Goal: Task Accomplishment & Management: Complete application form

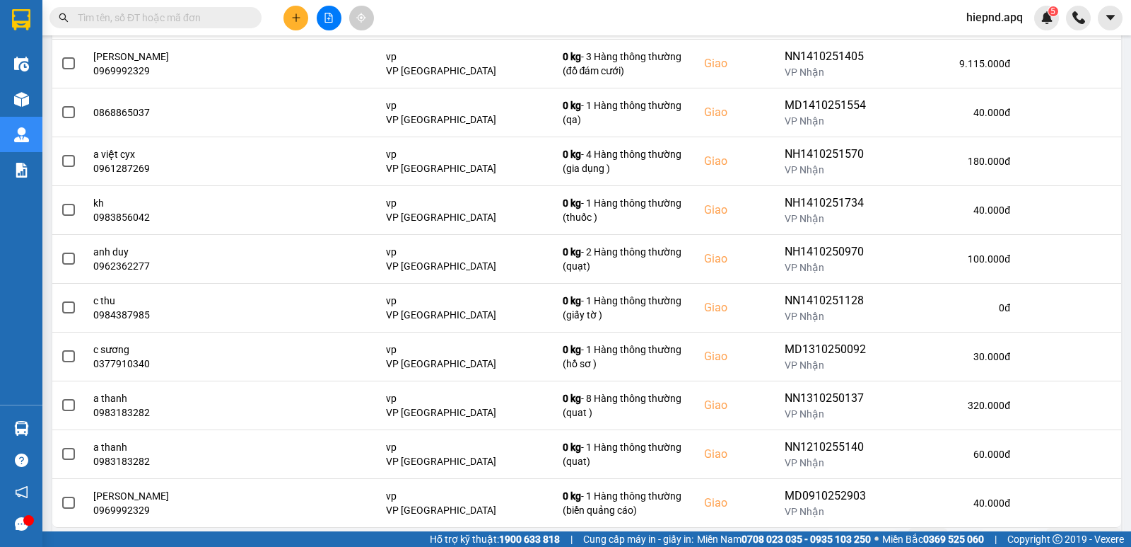
scroll to position [212, 0]
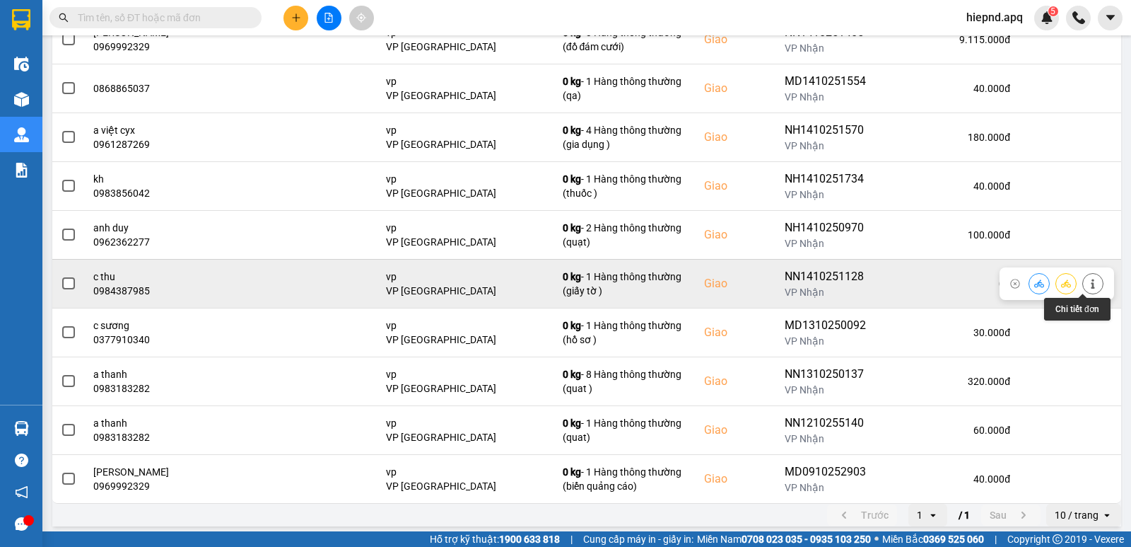
click at [1088, 286] on icon at bounding box center [1093, 284] width 10 height 10
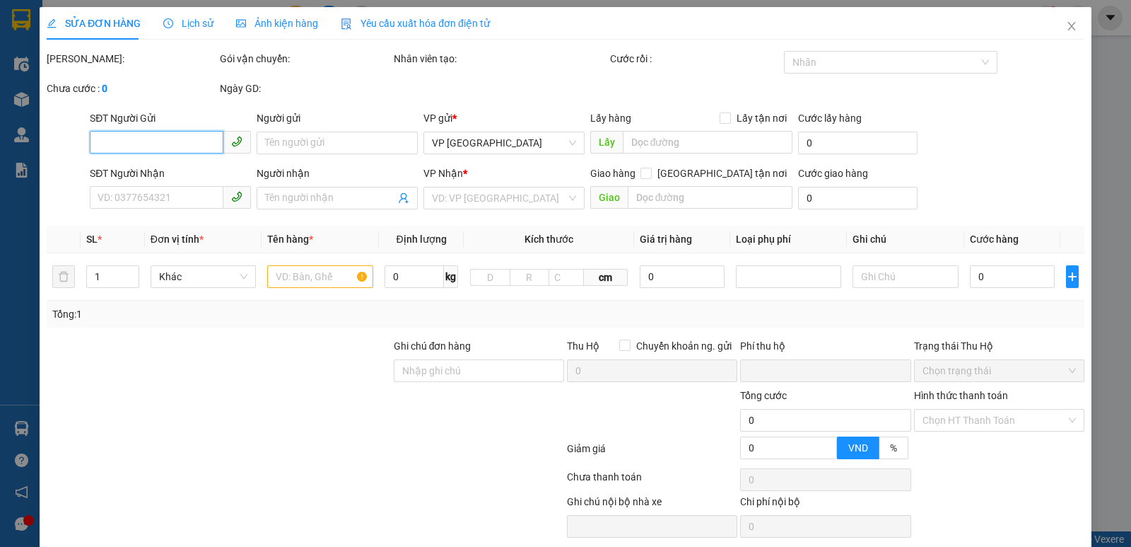
type input "0367435069"
type input "a hoàng"
type input "0984387985"
type input "c thu"
checkbox input "true"
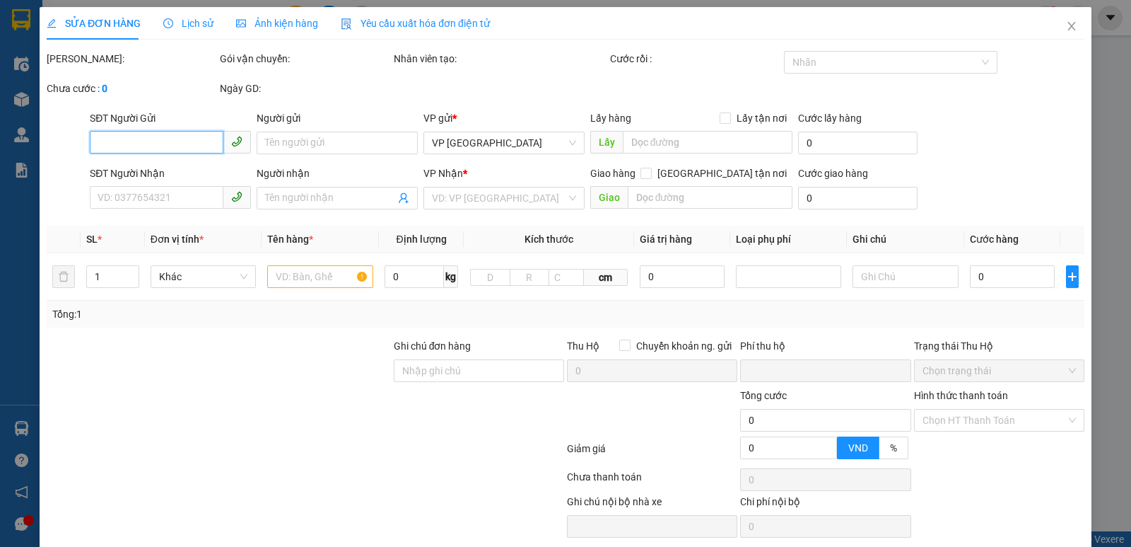
type input "vp"
type input "0"
type input "30.000"
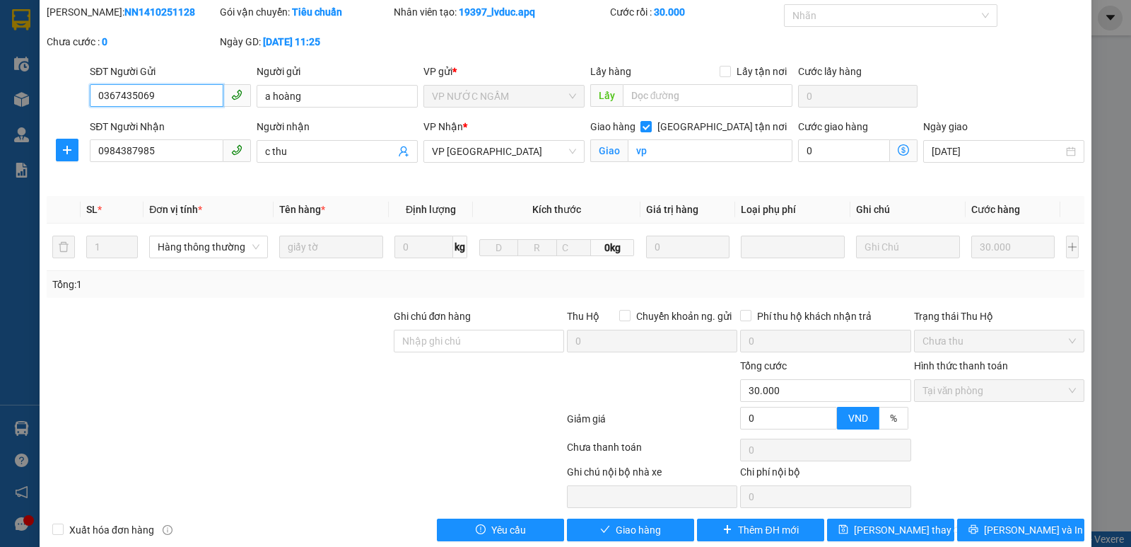
scroll to position [69, 0]
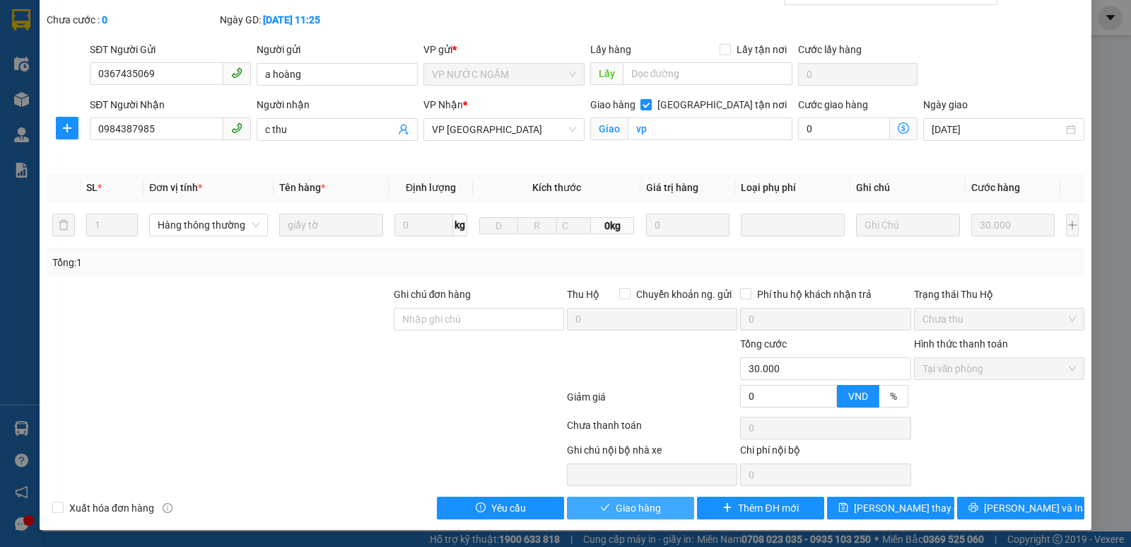
click at [640, 510] on span "Giao hàng" at bounding box center [638, 508] width 45 height 16
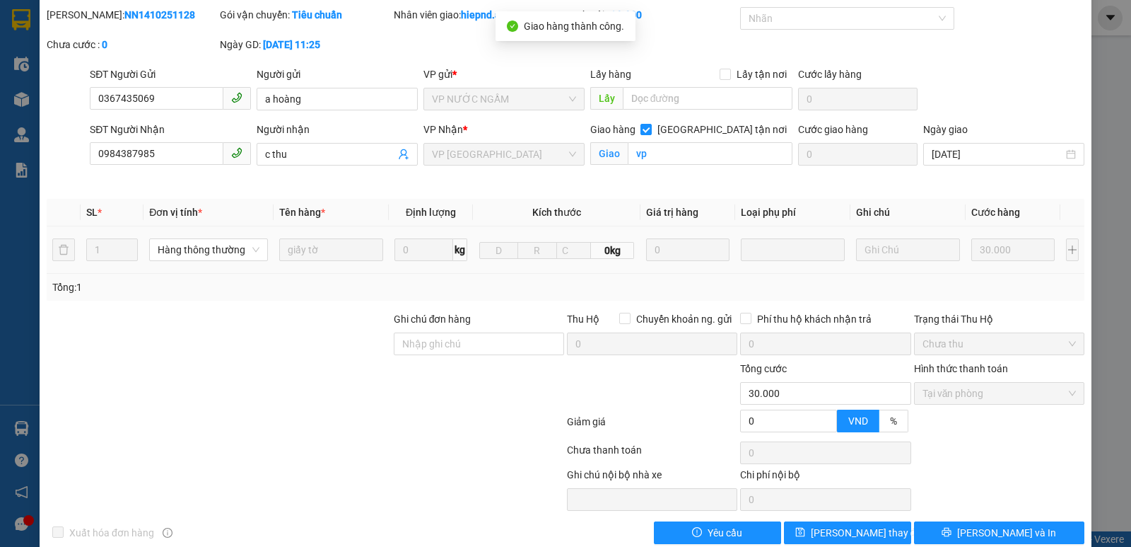
scroll to position [0, 0]
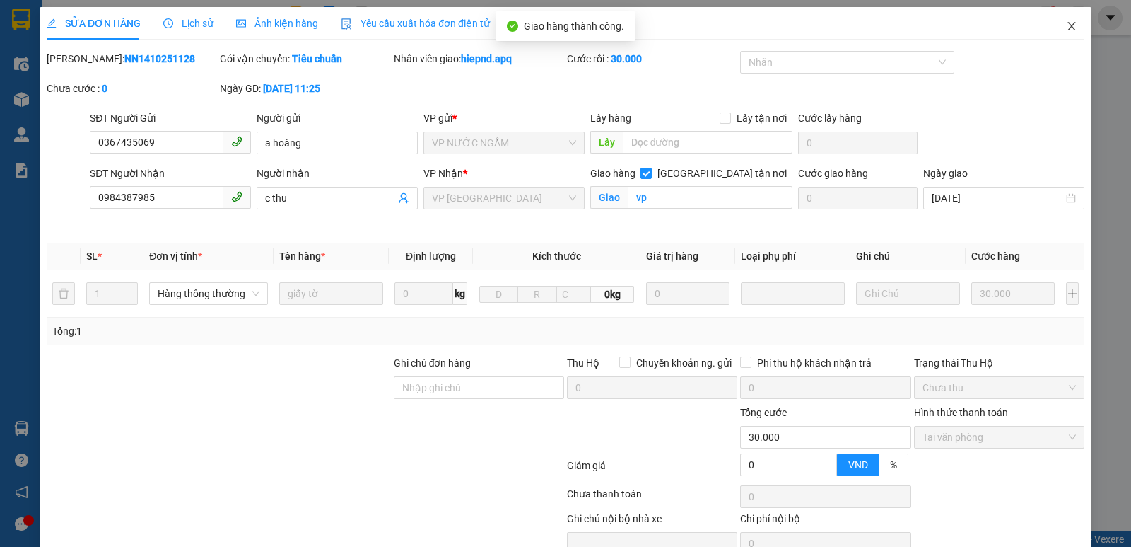
click at [1068, 28] on icon "close" at bounding box center [1072, 26] width 8 height 8
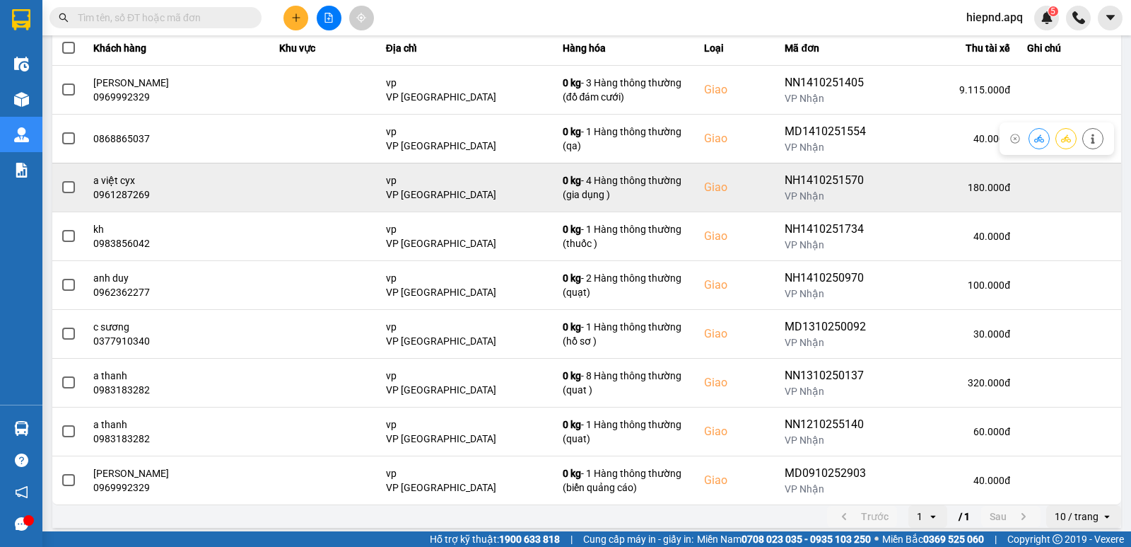
scroll to position [168, 0]
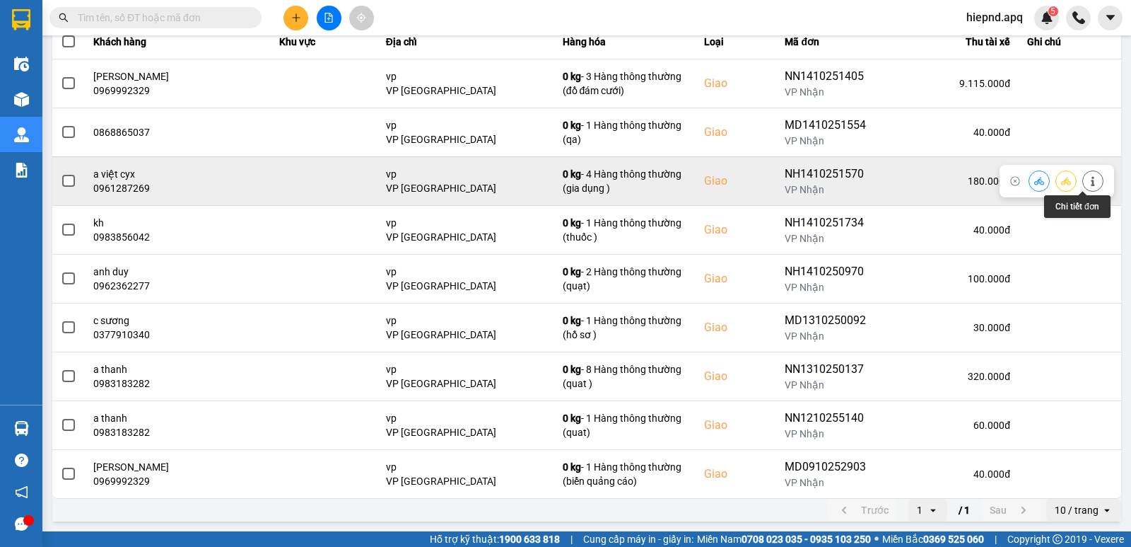
click at [1088, 182] on icon at bounding box center [1093, 181] width 10 height 10
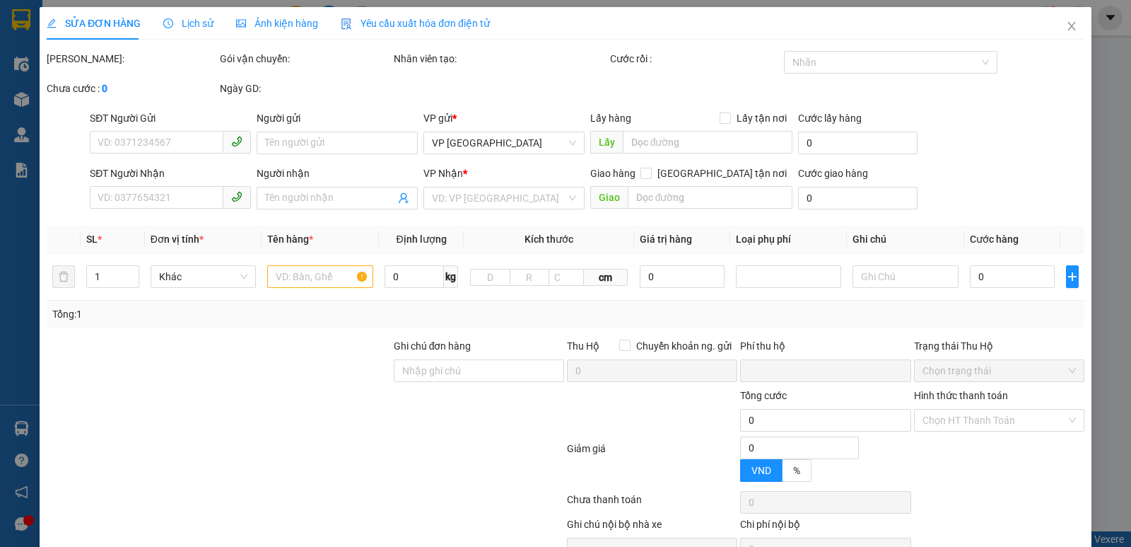
type input "0938306183"
type input "kh"
type input "0961287269"
type input "a việt cyx"
checkbox input "true"
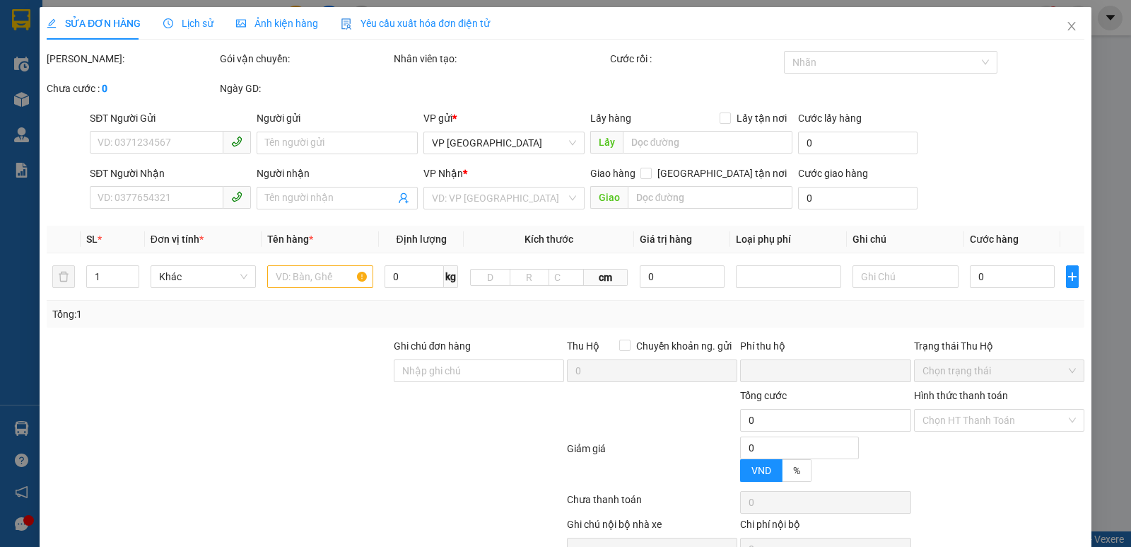
type input "vp"
type input "0"
type input "180.000"
type input "10"
type input "180.000"
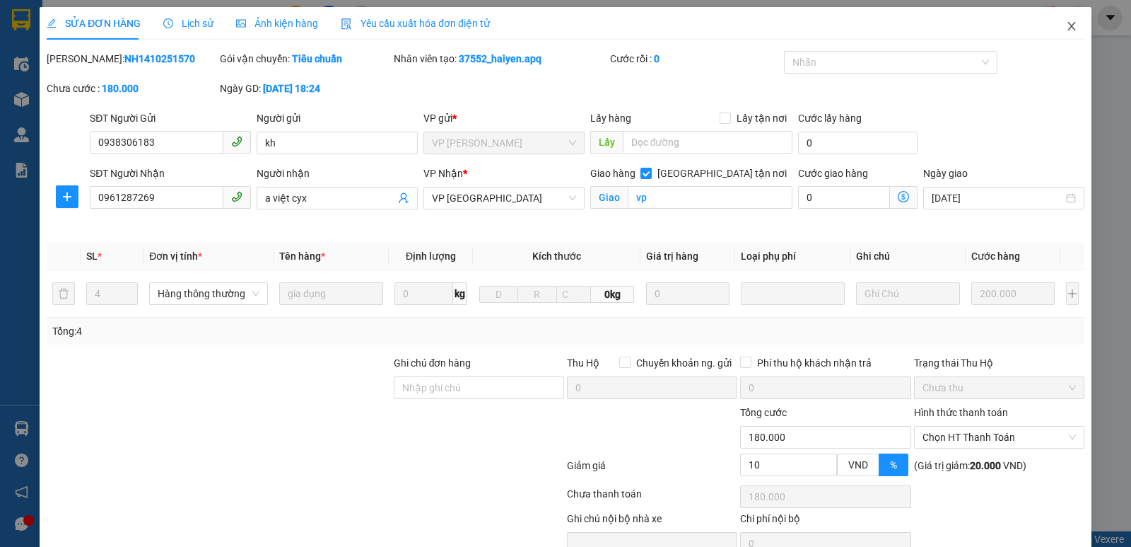
click at [1066, 25] on icon "close" at bounding box center [1071, 26] width 11 height 11
